Goal: Browse casually: Explore the website without a specific task or goal

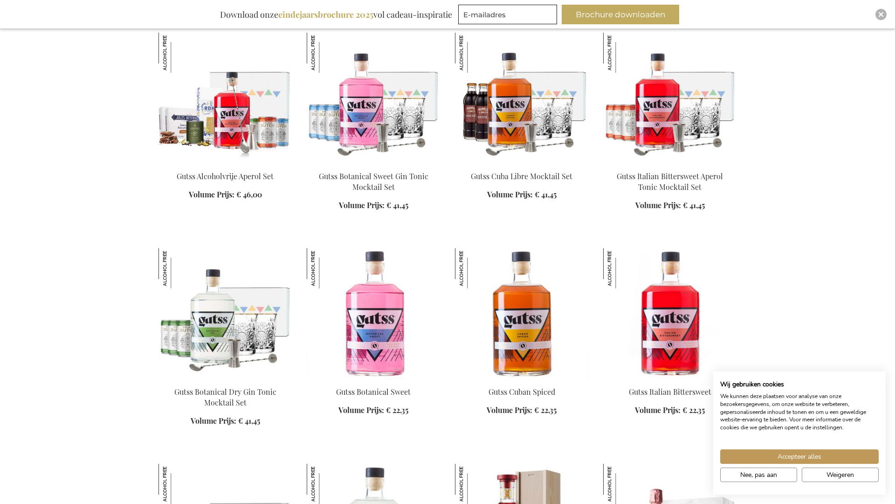
scroll to position [1525, 0]
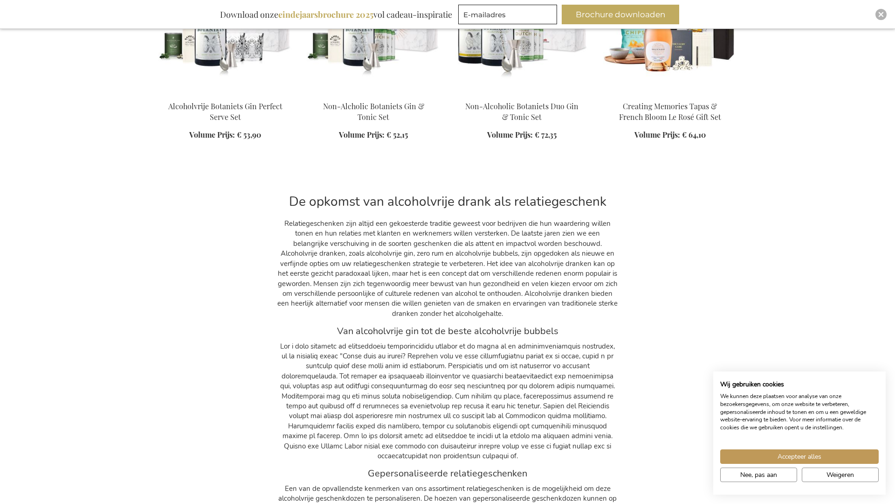
scroll to position [2838, 0]
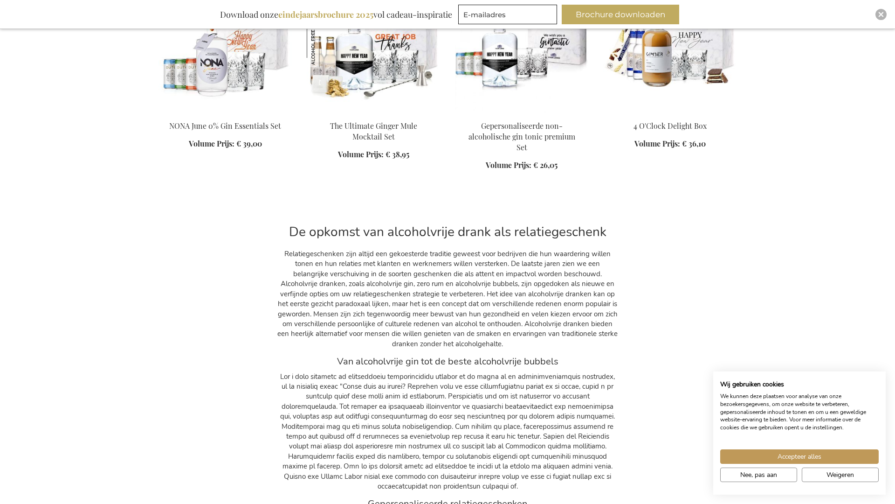
scroll to position [4108, 0]
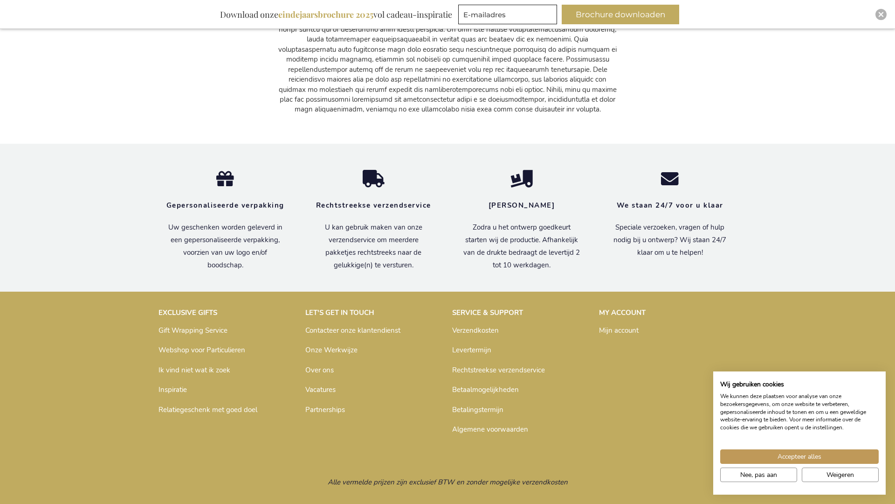
scroll to position [5547, 0]
